Goal: Navigation & Orientation: Find specific page/section

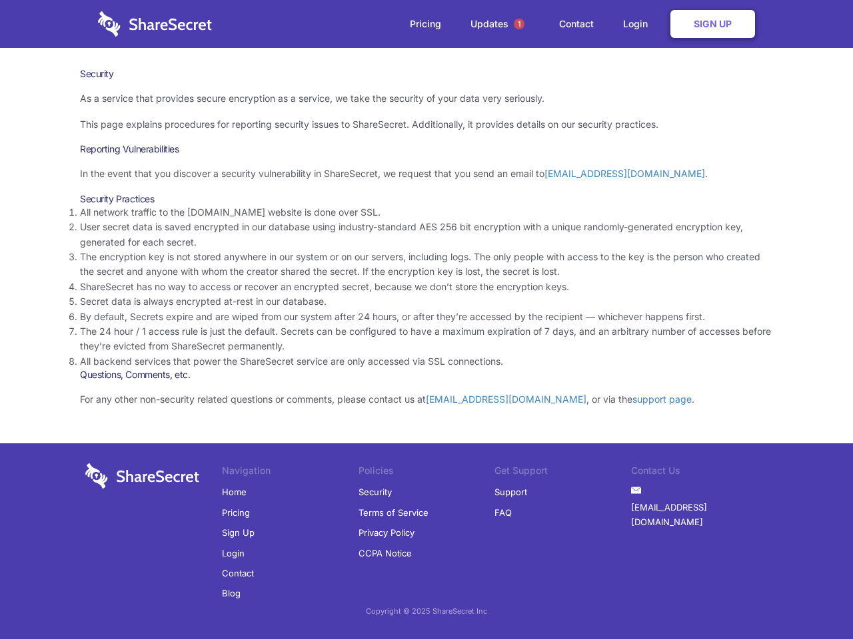
click at [426, 320] on li "By default, Secrets expire and are wiped from our system after 24 hours, or aft…" at bounding box center [426, 317] width 693 height 15
click at [519, 24] on span "1" at bounding box center [519, 24] width 11 height 11
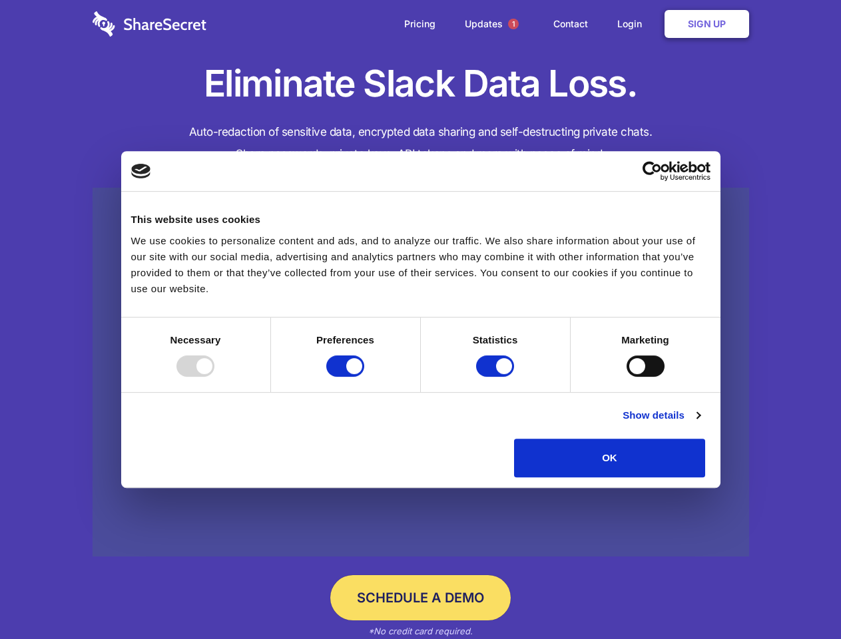
click at [214, 377] on div at bounding box center [196, 366] width 38 height 21
click at [364, 377] on input "Preferences" at bounding box center [345, 366] width 38 height 21
checkbox input "false"
click at [497, 377] on input "Statistics" at bounding box center [495, 366] width 38 height 21
checkbox input "false"
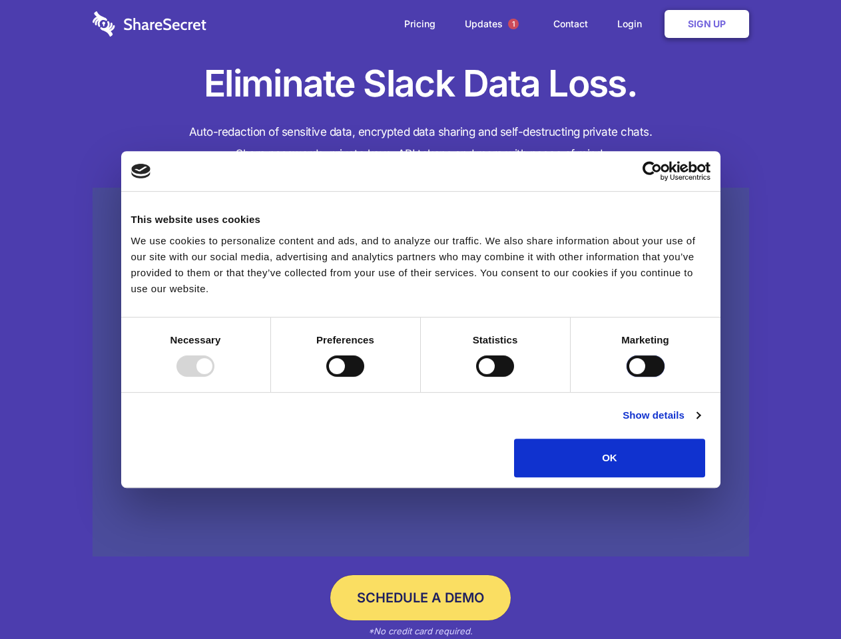
click at [627, 377] on input "Marketing" at bounding box center [646, 366] width 38 height 21
checkbox input "true"
click at [700, 424] on link "Show details" at bounding box center [661, 416] width 77 height 16
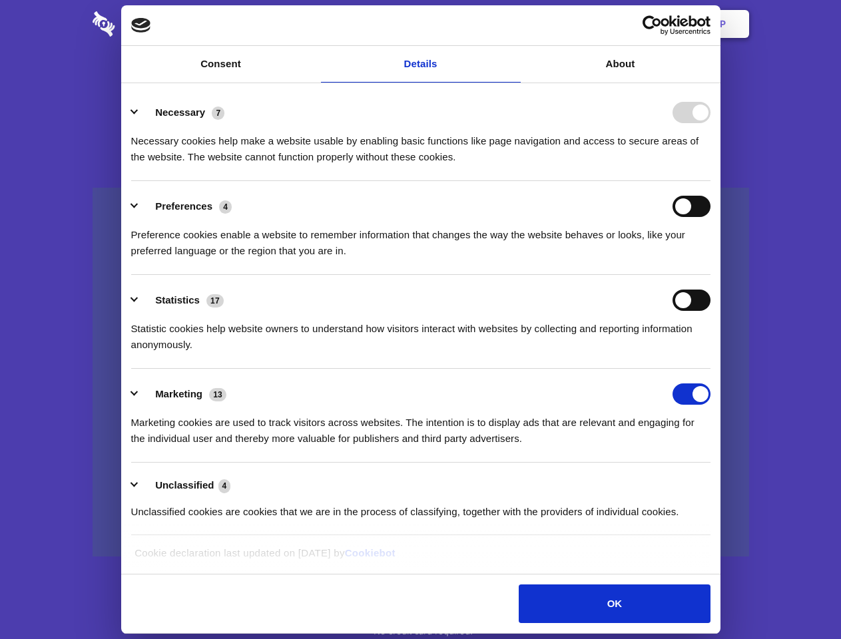
click at [711, 181] on li "Necessary 7 Necessary cookies help make a website usable by enabling basic func…" at bounding box center [420, 134] width 579 height 94
click at [513, 24] on span "1" at bounding box center [513, 24] width 11 height 11
